Goal: Transaction & Acquisition: Purchase product/service

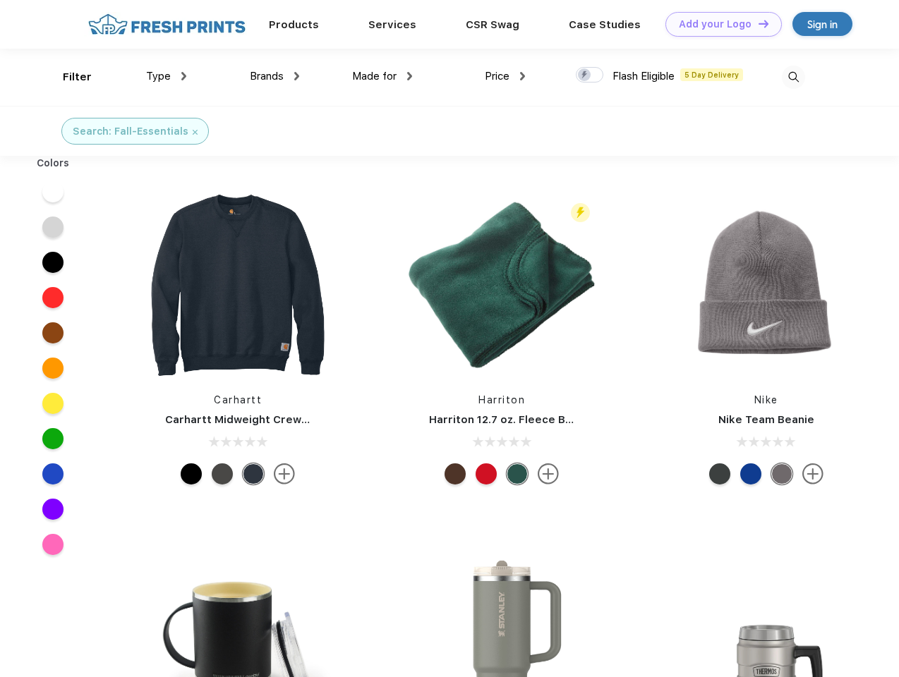
scroll to position [1, 0]
click at [718, 24] on link "Add your Logo Design Tool" at bounding box center [723, 24] width 116 height 25
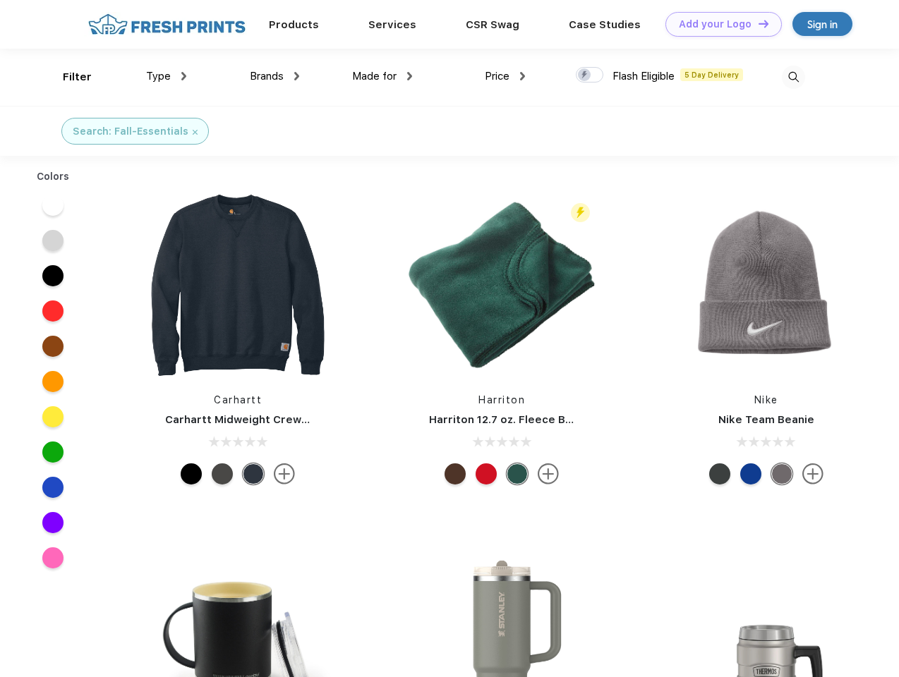
click at [0, 0] on div "Design Tool" at bounding box center [0, 0] width 0 height 0
click at [757, 23] on link "Add your Logo Design Tool" at bounding box center [723, 24] width 116 height 25
click at [68, 77] on div "Filter" at bounding box center [77, 77] width 29 height 16
click at [167, 76] on span "Type" at bounding box center [158, 76] width 25 height 13
click at [274, 76] on span "Brands" at bounding box center [267, 76] width 34 height 13
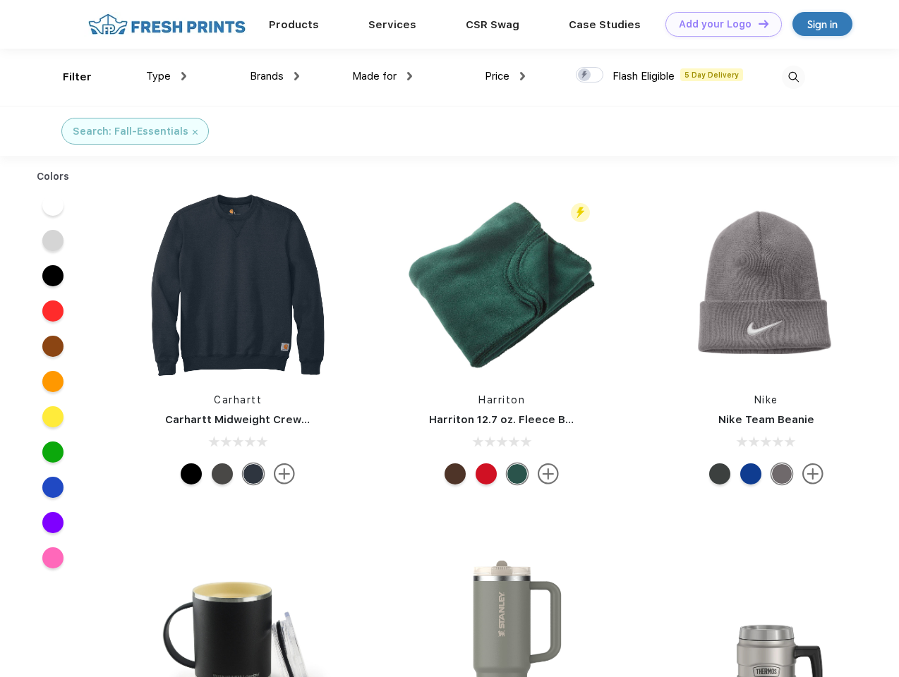
click at [382, 76] on span "Made for" at bounding box center [374, 76] width 44 height 13
click at [505, 76] on span "Price" at bounding box center [497, 76] width 25 height 13
click at [590, 75] on div at bounding box center [590, 75] width 28 height 16
click at [585, 75] on input "checkbox" at bounding box center [580, 70] width 9 height 9
click at [793, 77] on img at bounding box center [793, 77] width 23 height 23
